Goal: Answer question/provide support: Share knowledge or assist other users

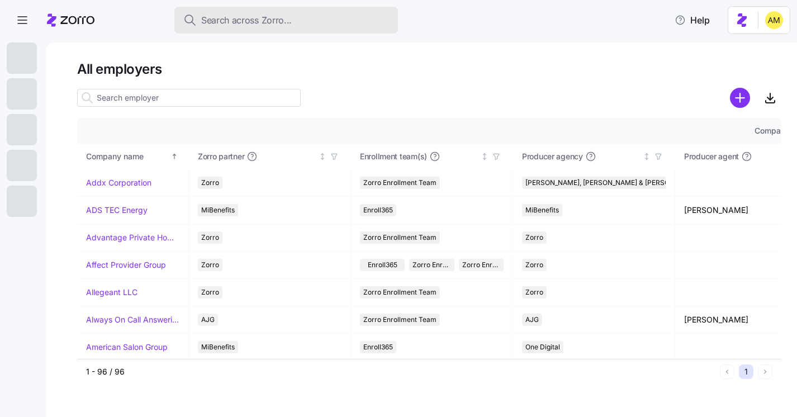
click at [216, 19] on span "Search across Zorro..." at bounding box center [246, 20] width 91 height 14
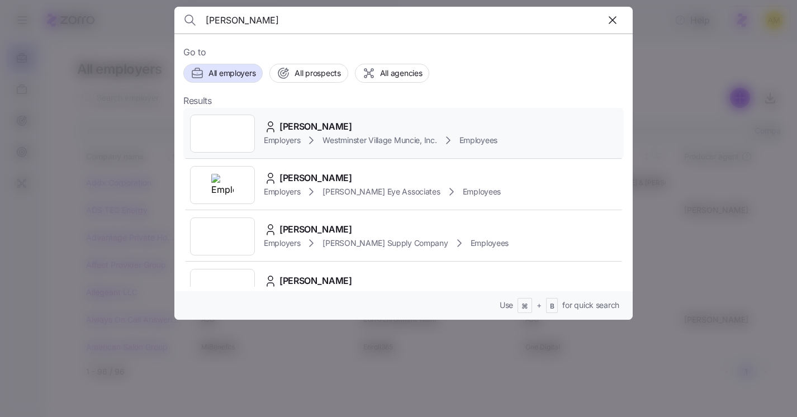
type input "[PERSON_NAME]"
click at [306, 123] on span "[PERSON_NAME]" at bounding box center [315, 127] width 73 height 14
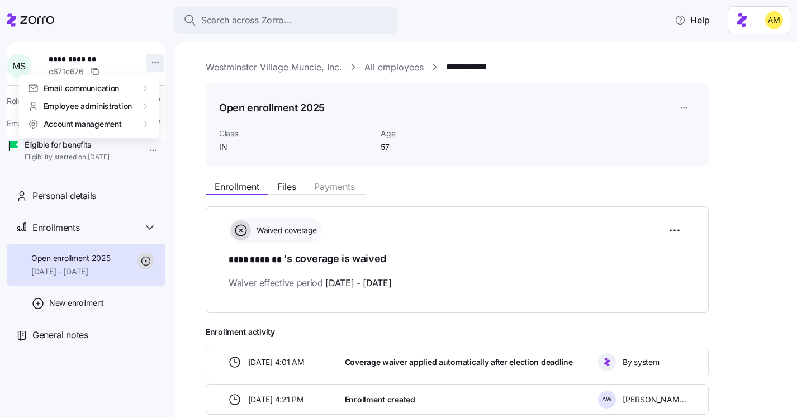
click at [149, 64] on html "**********" at bounding box center [398, 205] width 797 height 410
click at [186, 93] on div "Account invitation" at bounding box center [196, 89] width 66 height 12
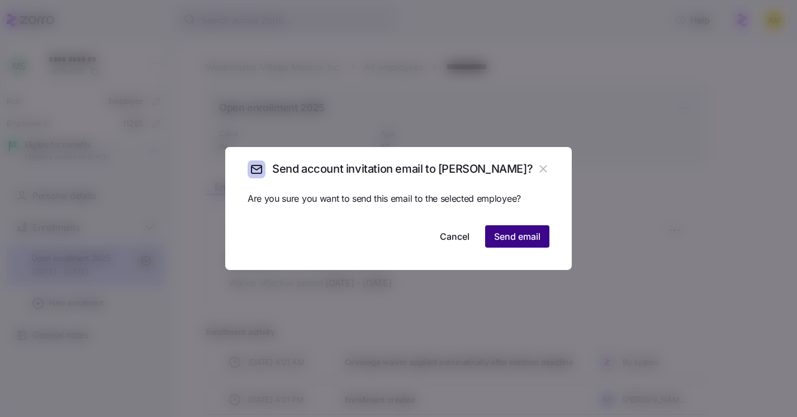
click at [513, 241] on span "Send email" at bounding box center [517, 236] width 46 height 13
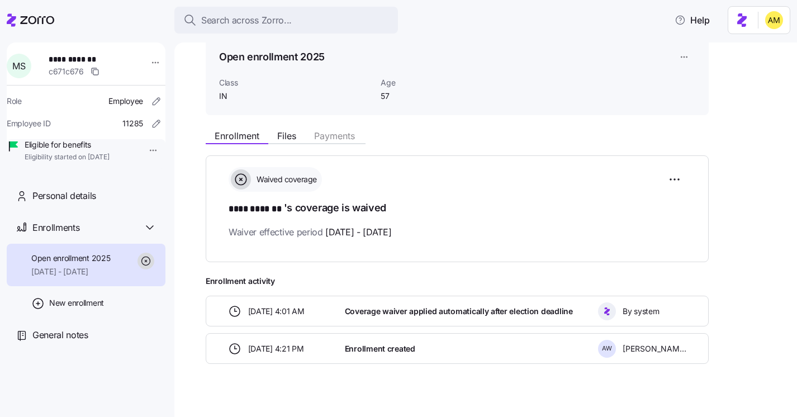
scroll to position [64, 0]
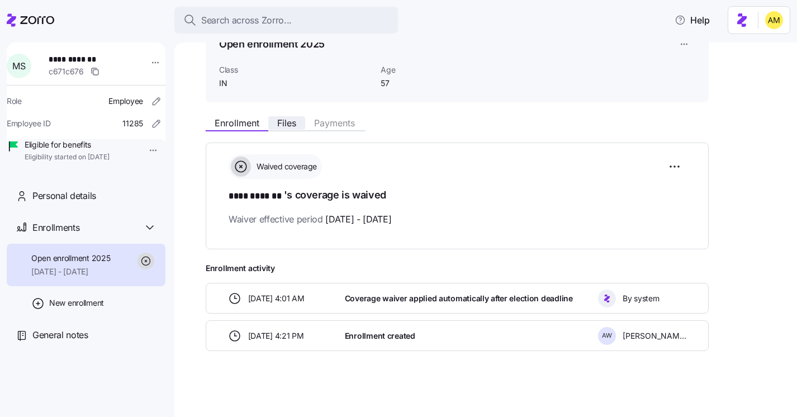
click at [286, 127] on span "Files" at bounding box center [286, 122] width 19 height 9
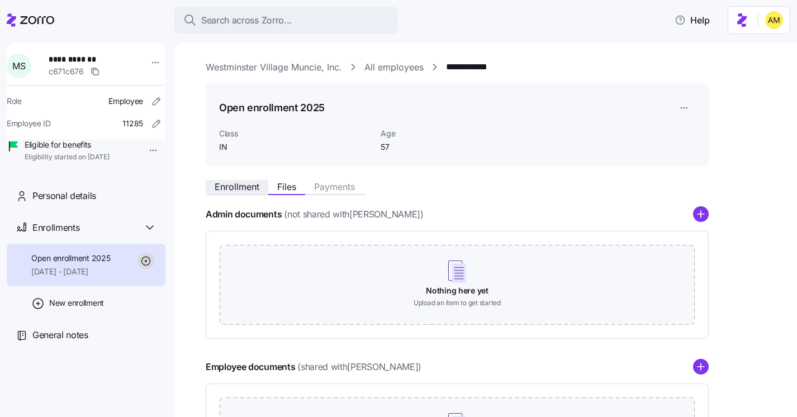
click at [237, 186] on span "Enrollment" at bounding box center [237, 186] width 45 height 9
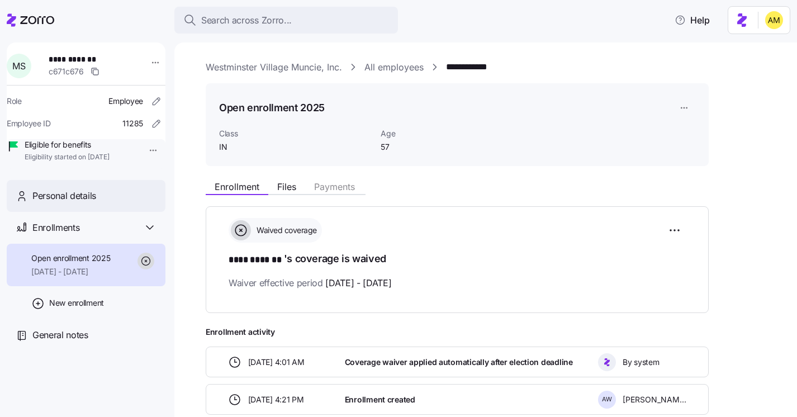
click at [72, 203] on span "Personal details" at bounding box center [64, 196] width 64 height 14
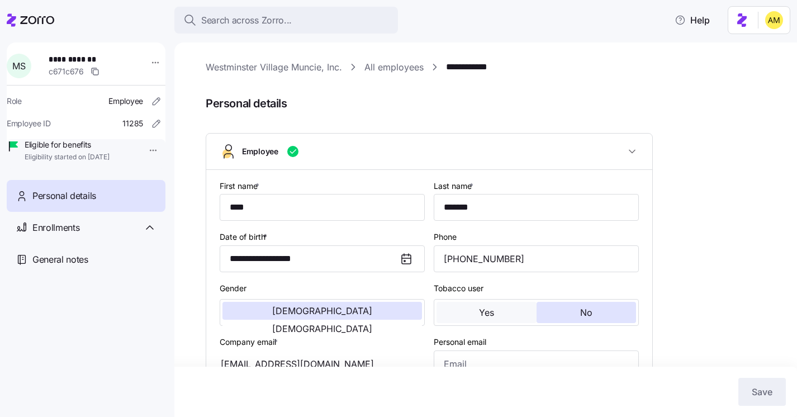
type input "IN"
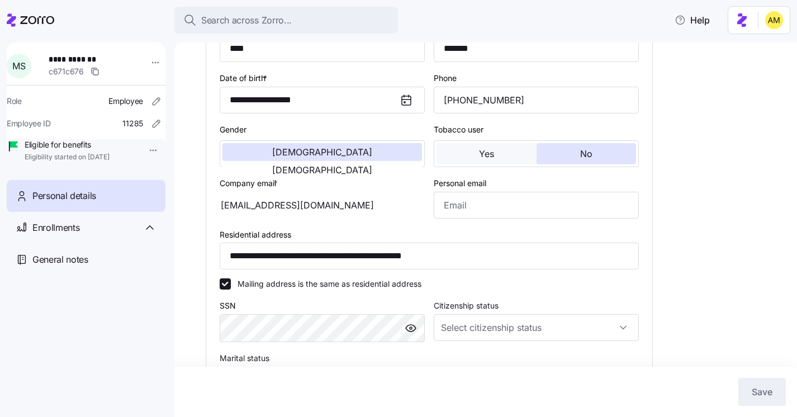
scroll to position [159, 0]
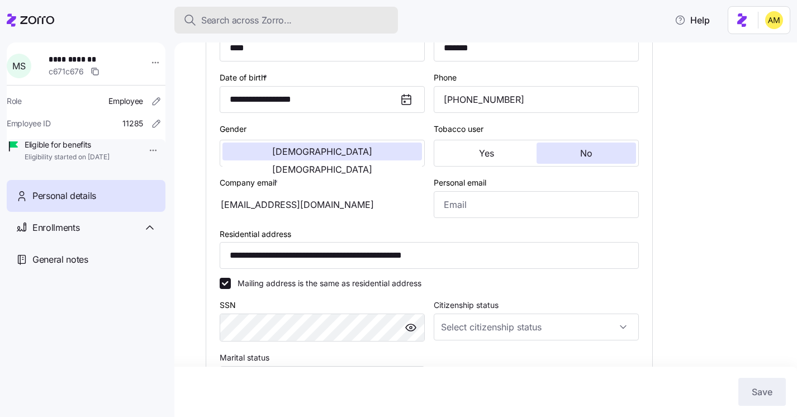
click at [251, 20] on span "Search across Zorro..." at bounding box center [246, 20] width 91 height 14
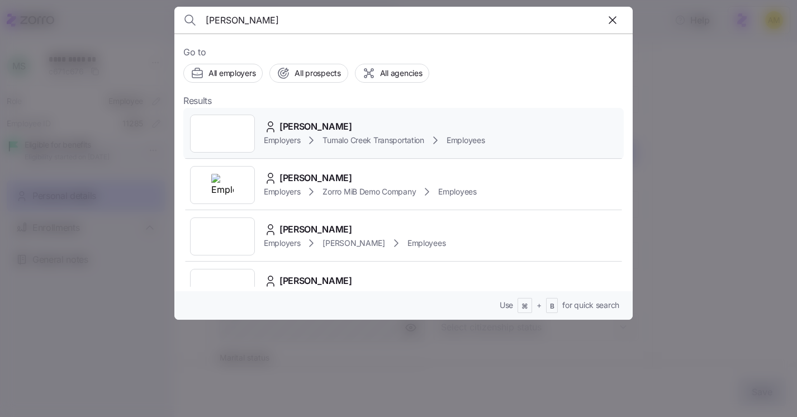
type input "[PERSON_NAME]"
click at [289, 130] on span "[PERSON_NAME]" at bounding box center [315, 127] width 73 height 14
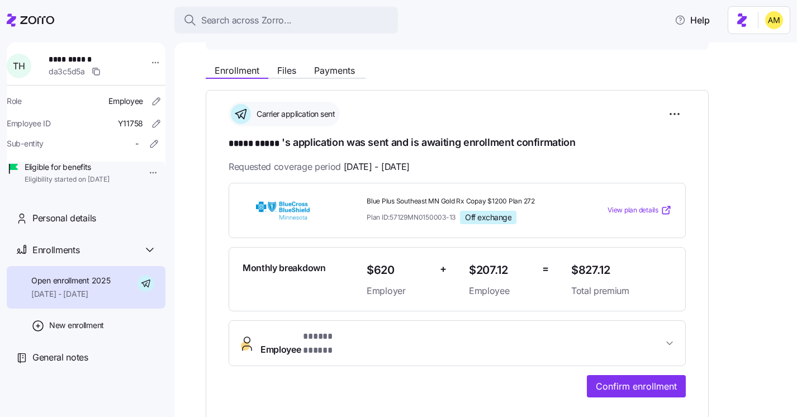
scroll to position [117, 0]
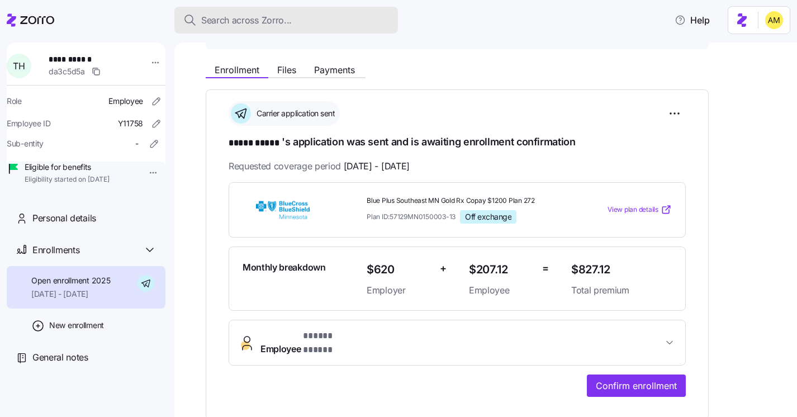
click at [224, 21] on span "Search across Zorro..." at bounding box center [246, 20] width 91 height 14
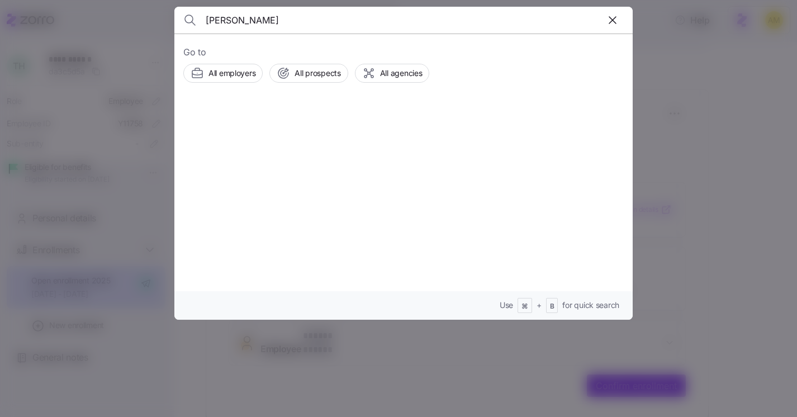
type input "[PERSON_NAME]"
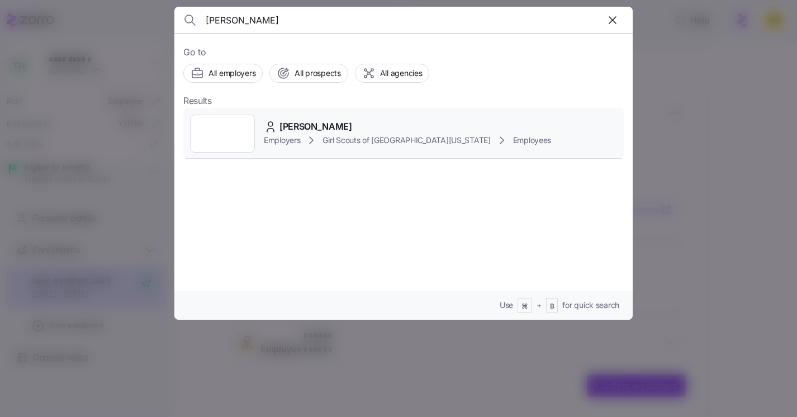
click at [319, 141] on div "Employers Girl Scouts of Historic [US_STATE] Employees" at bounding box center [407, 140] width 287 height 13
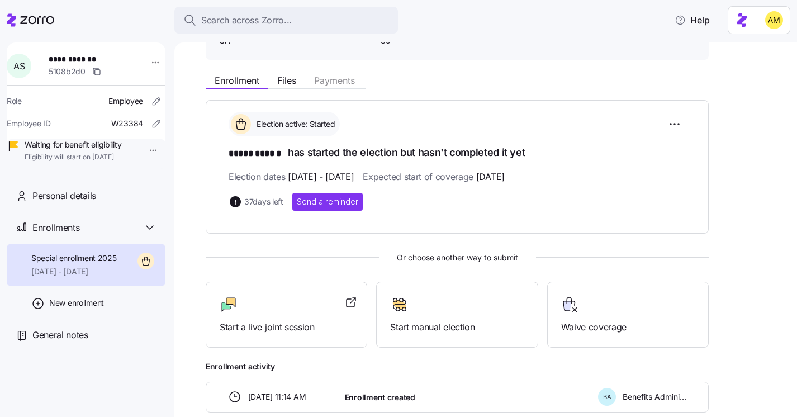
scroll to position [110, 0]
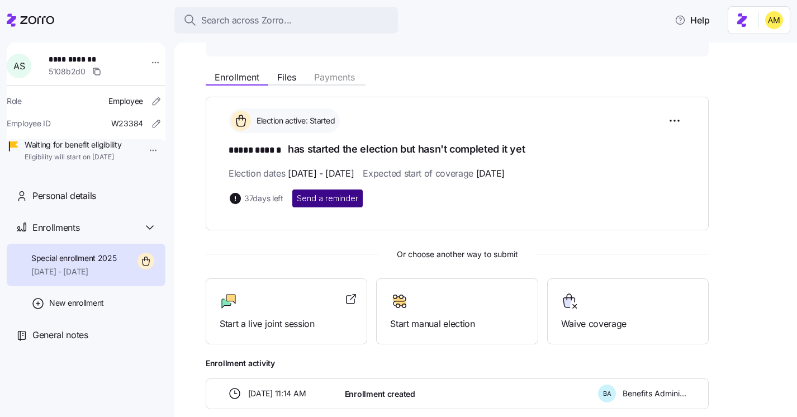
click at [321, 197] on span "Send a reminder" at bounding box center [327, 198] width 61 height 11
